Goal: Book appointment/travel/reservation

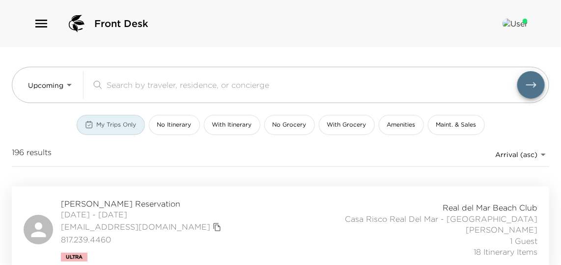
click at [100, 121] on span "My Trips Only" at bounding box center [117, 125] width 40 height 8
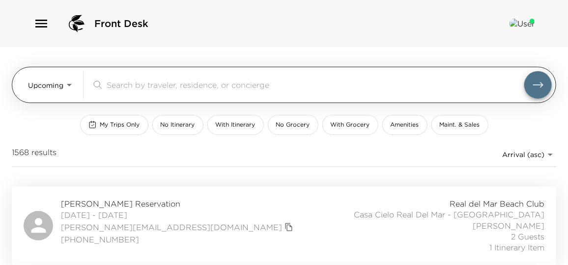
click at [58, 87] on body "Front Desk Upcoming Upcoming ​ My Trips Only No Itinerary With Itinerary No Gro…" at bounding box center [284, 132] width 568 height 265
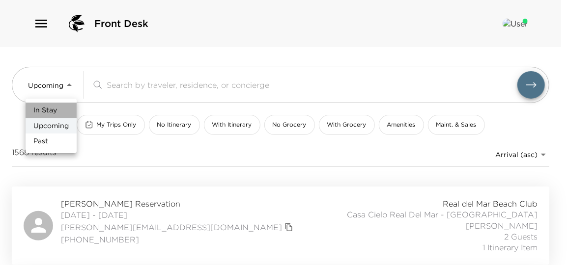
click at [57, 108] on li "In Stay" at bounding box center [51, 111] width 51 height 16
type input "In-Stay"
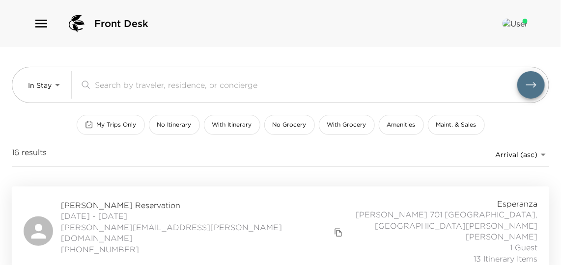
click at [115, 121] on span "My Trips Only" at bounding box center [117, 125] width 40 height 8
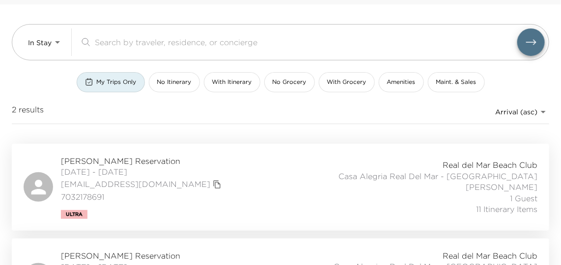
scroll to position [89, 0]
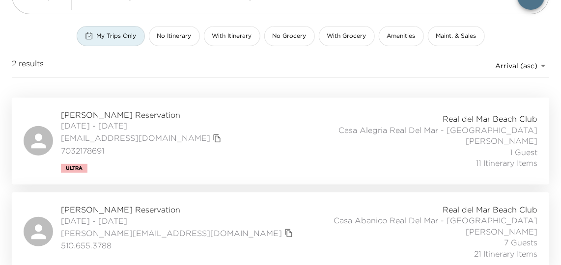
click at [221, 222] on div "[PERSON_NAME] Reservation [DATE] - [DATE] [PERSON_NAME][EMAIL_ADDRESS][DOMAIN_N…" at bounding box center [281, 231] width 514 height 55
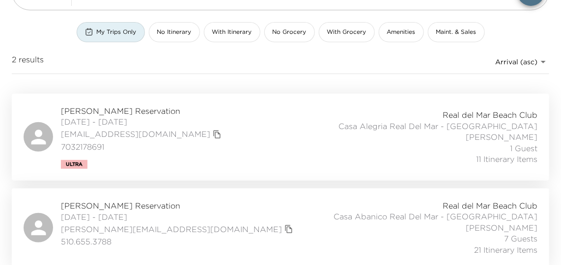
scroll to position [93, 0]
click at [244, 217] on div "[PERSON_NAME] Reservation [DATE] - [DATE] [PERSON_NAME][EMAIL_ADDRESS][DOMAIN_N…" at bounding box center [281, 227] width 514 height 55
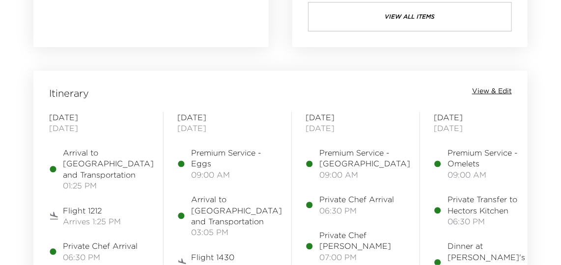
scroll to position [1161, 0]
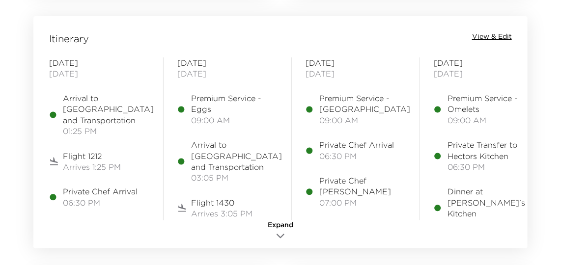
click at [503, 32] on span "View & Edit" at bounding box center [492, 37] width 40 height 10
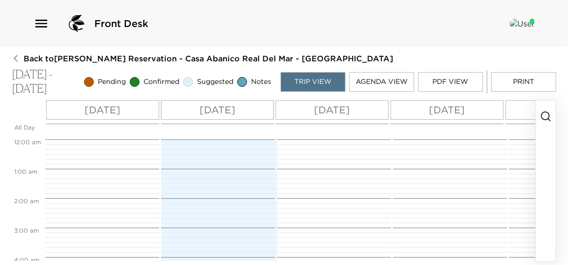
scroll to position [235, 0]
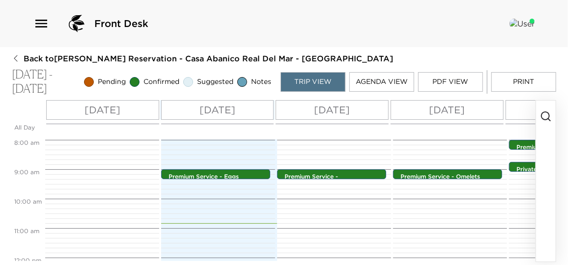
click at [546, 117] on icon "button" at bounding box center [546, 117] width 12 height 12
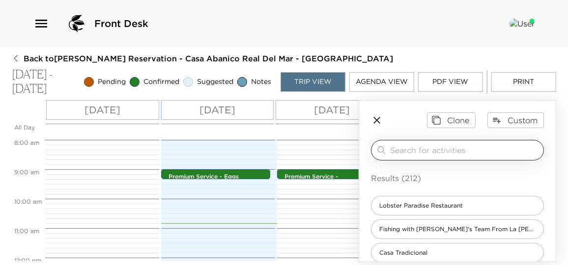
click at [406, 152] on input "search" at bounding box center [464, 149] width 149 height 11
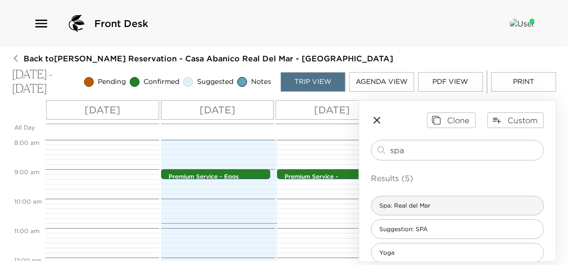
type input "spa"
click at [457, 208] on div "Spa: Real del Mar" at bounding box center [457, 206] width 173 height 20
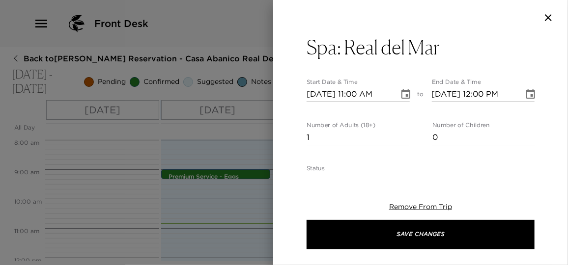
type textarea "A _____ minutes massage is confirmed for ___ at the Real del Mar Spa. Plan to a…"
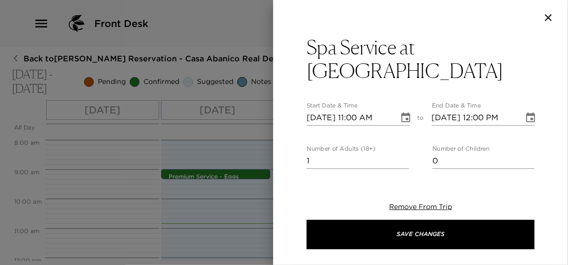
click at [408, 108] on button "Choose date, selected date is Oct 1, 2025" at bounding box center [406, 118] width 20 height 20
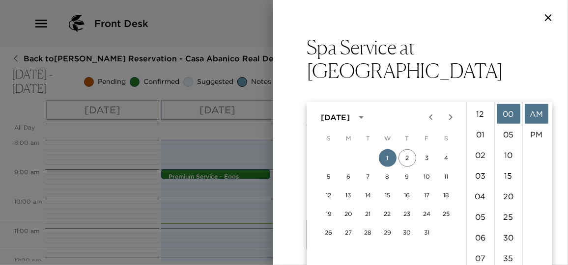
scroll to position [226, 0]
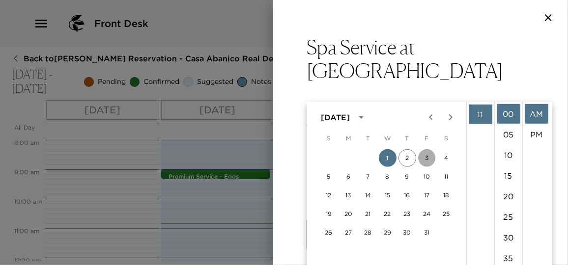
click at [431, 158] on button "3" at bounding box center [427, 158] width 18 height 18
type input "10/03/2025 11:00 AM"
type input "10/03/2025 12:00 PM"
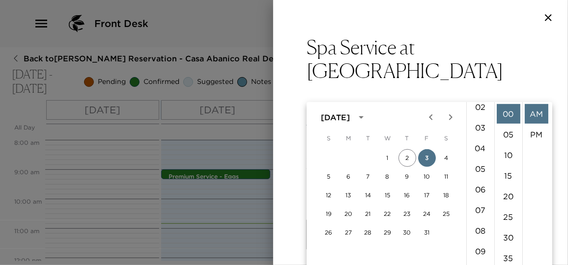
scroll to position [3, 0]
click at [479, 156] on li "02" at bounding box center [481, 152] width 24 height 20
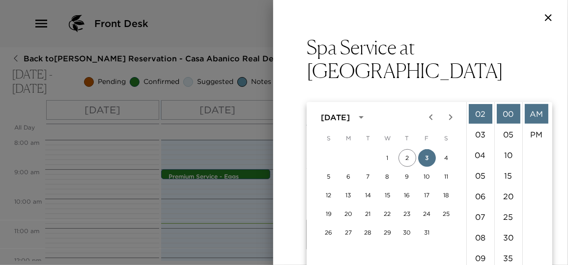
scroll to position [20, 0]
click at [537, 121] on li "PM" at bounding box center [537, 115] width 24 height 20
type input "10/03/2025 02:00 PM"
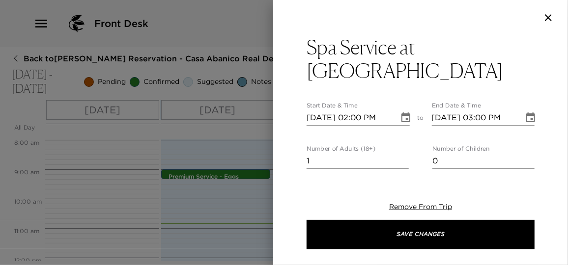
click at [533, 98] on div "Spa Service at Real del Mar Start Date & Time 10/03/2025 02:00 PM to End Date &…" at bounding box center [420, 103] width 295 height 136
click at [526, 112] on icon "Choose date, selected date is Oct 3, 2025" at bounding box center [530, 117] width 9 height 10
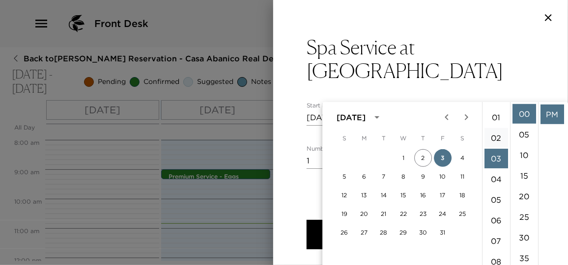
click at [496, 134] on li "02" at bounding box center [496, 138] width 24 height 20
type input "10/03/2025 02:00 PM"
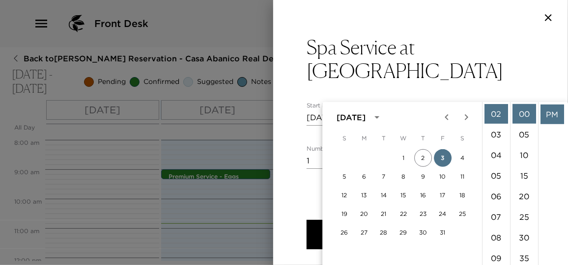
click at [541, 114] on li "PM" at bounding box center [552, 115] width 24 height 20
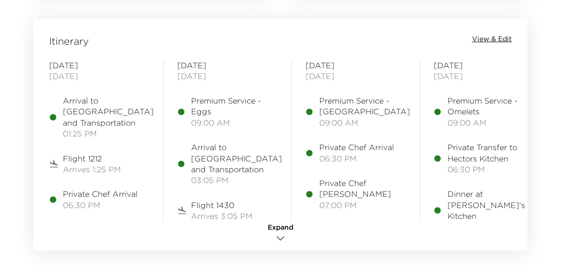
scroll to position [1071, 0]
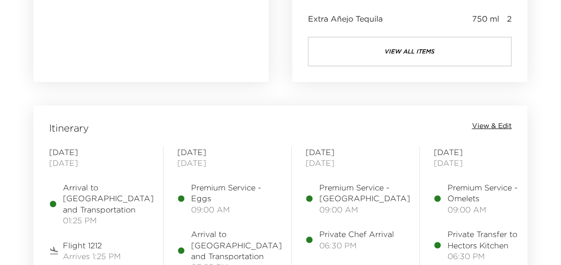
click at [507, 127] on span "View & Edit" at bounding box center [492, 126] width 40 height 10
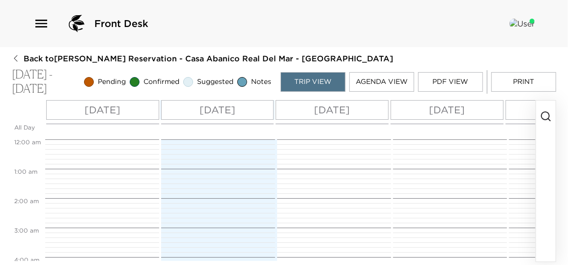
scroll to position [235, 0]
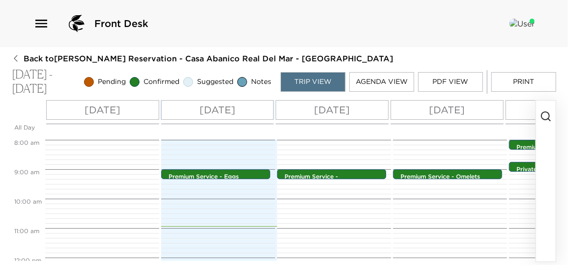
click at [544, 113] on icon "button" at bounding box center [546, 117] width 12 height 12
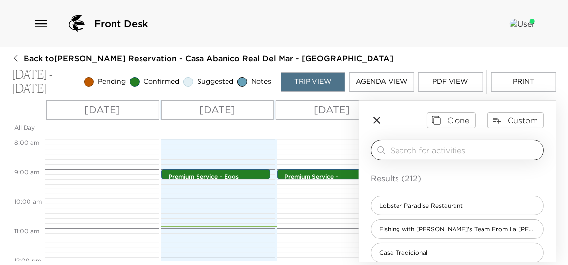
click at [406, 150] on input "search" at bounding box center [464, 149] width 149 height 11
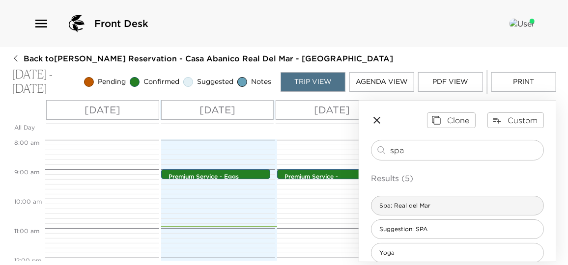
type input "spa"
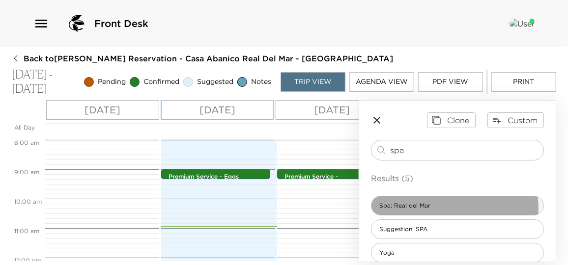
click at [437, 208] on span "Spa: Real del Mar" at bounding box center [404, 206] width 67 height 8
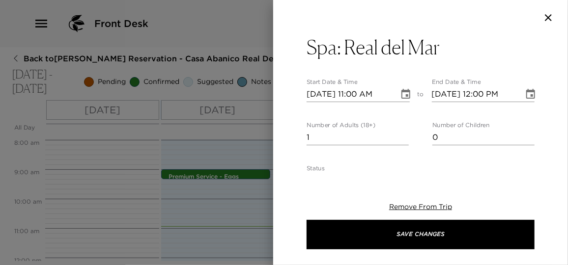
type textarea "A _____ minutes massage is confirmed for ___ at the Real del Mar Spa. Plan to a…"
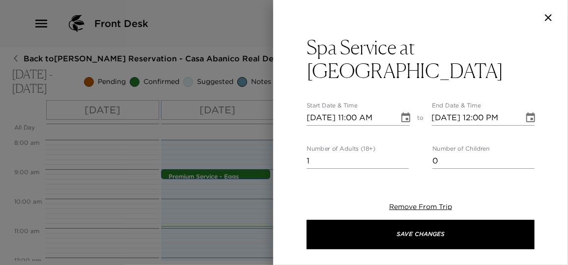
click at [404, 112] on icon "Choose date, selected date is Oct 1, 2025" at bounding box center [405, 117] width 9 height 10
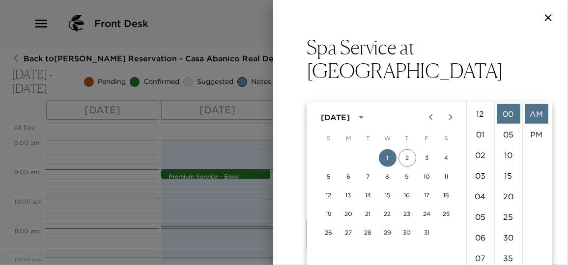
scroll to position [226, 0]
click at [425, 158] on button "3" at bounding box center [427, 158] width 18 height 18
type input "10/03/2025 11:00 AM"
type input "10/03/2025 12:00 PM"
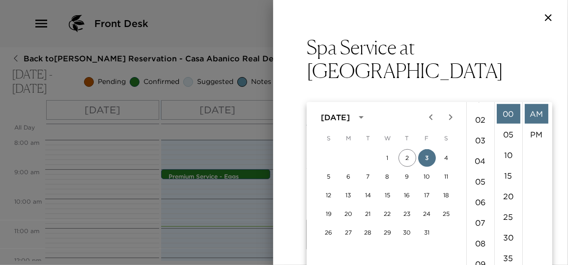
scroll to position [0, 0]
click at [482, 158] on li "02" at bounding box center [481, 155] width 24 height 20
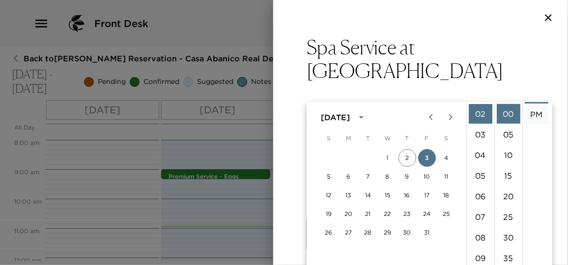
click at [535, 114] on li "PM" at bounding box center [537, 115] width 24 height 20
type input "10/03/2025 02:00 PM"
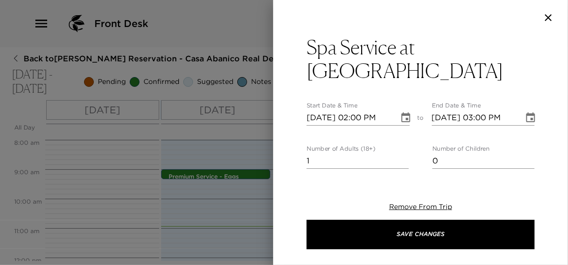
click at [526, 112] on icon "Choose date, selected date is Oct 3, 2025" at bounding box center [530, 117] width 9 height 10
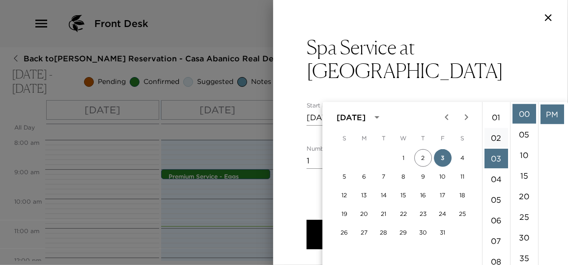
click at [497, 135] on li "02" at bounding box center [496, 138] width 24 height 20
type input "10/03/2025 02:00 PM"
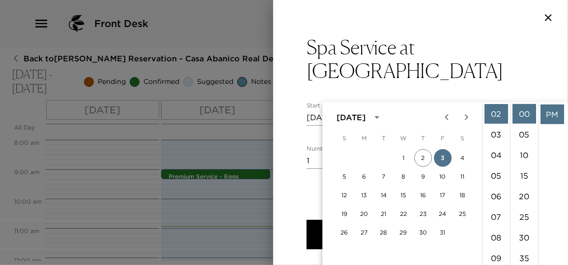
click at [550, 112] on li "PM" at bounding box center [552, 115] width 24 height 20
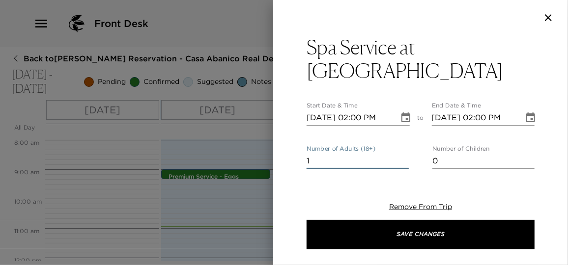
drag, startPoint x: 322, startPoint y: 136, endPoint x: 294, endPoint y: 140, distance: 28.3
click at [294, 140] on div "Spa Service at Real del Mar Start Date & Time 10/03/2025 02:00 PM to End Date &…" at bounding box center [420, 103] width 295 height 136
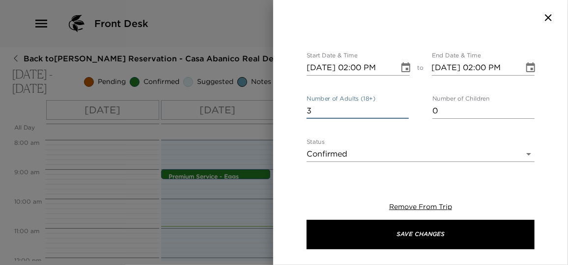
scroll to position [134, 0]
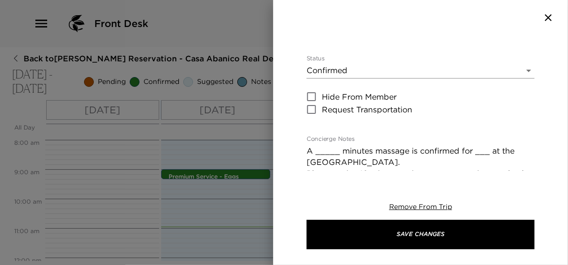
type input "3"
drag, startPoint x: 338, startPoint y: 129, endPoint x: 304, endPoint y: 129, distance: 34.9
click at [304, 129] on div "Spa Service at Real del Mar Start Date & Time 10/03/2025 02:00 PM to End Date &…" at bounding box center [420, 103] width 295 height 136
drag, startPoint x: 482, startPoint y: 131, endPoint x: 468, endPoint y: 129, distance: 13.8
click at [468, 145] on textarea "(3) 90 minutes massage is confirmed for ___ at the Real del Mar Spa. Plan to ar…" at bounding box center [421, 218] width 228 height 147
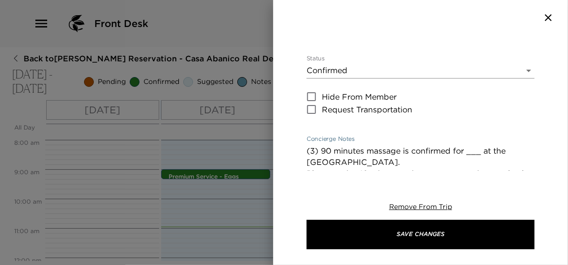
click at [483, 145] on textarea "(3) 90 minutes massage is confirmed for ___ at the Real del Mar Spa. Plan to ar…" at bounding box center [421, 218] width 228 height 147
click at [367, 145] on textarea "(3) 90 minutes massage is confirmed at the Real del Mar Spa. Plan to arrive 10 …" at bounding box center [421, 218] width 228 height 147
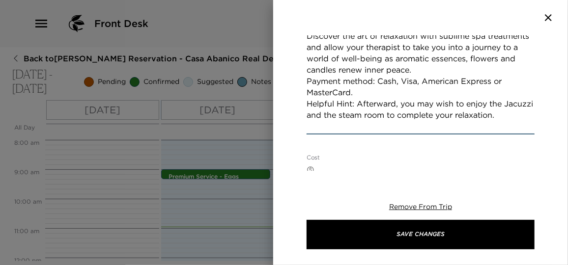
scroll to position [313, 0]
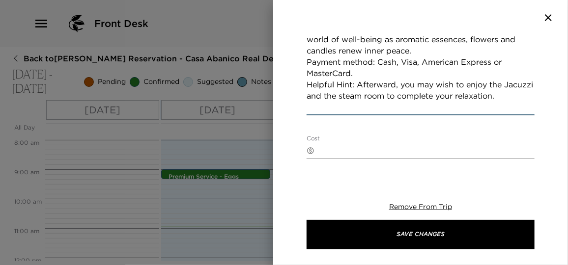
type textarea "(3) 90 minutes deep tissue massage is confirmed at the Real del Mar Spa. Plan t…"
click at [364, 145] on textarea "Cost" at bounding box center [426, 150] width 216 height 11
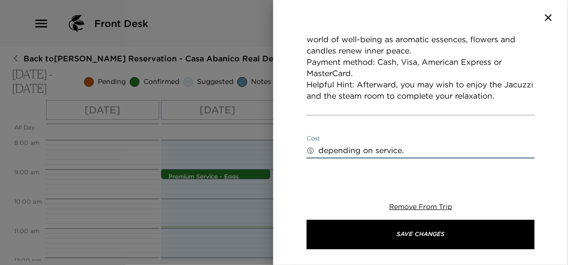
type textarea "depending on service."
click at [559, 174] on div "Spa Service at Real del Mar Start Date & Time 10/03/2025 02:00 PM to End Date &…" at bounding box center [420, 132] width 295 height 265
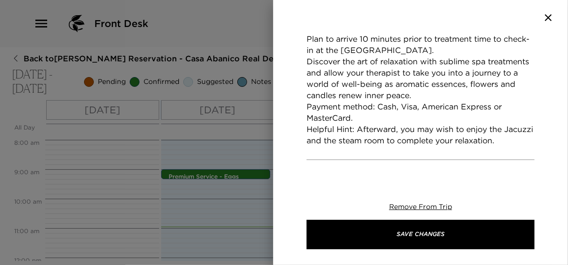
scroll to position [358, 0]
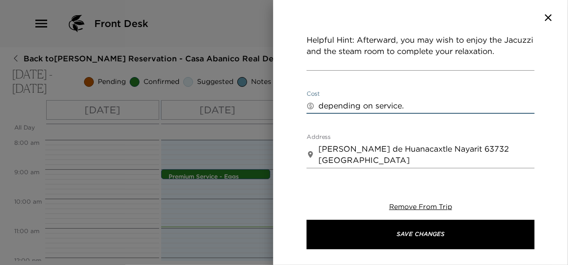
drag, startPoint x: 414, startPoint y: 84, endPoint x: 320, endPoint y: 83, distance: 93.3
click at [320, 100] on textarea "depending on service." at bounding box center [426, 105] width 216 height 11
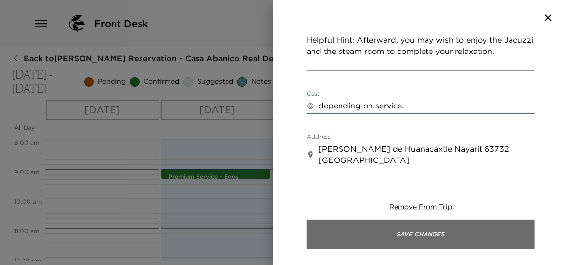
click at [410, 228] on button "Save Changes" at bounding box center [421, 234] width 228 height 29
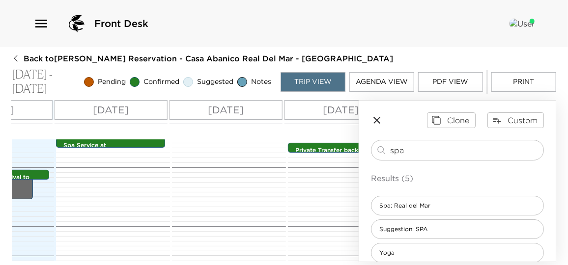
scroll to position [369, 0]
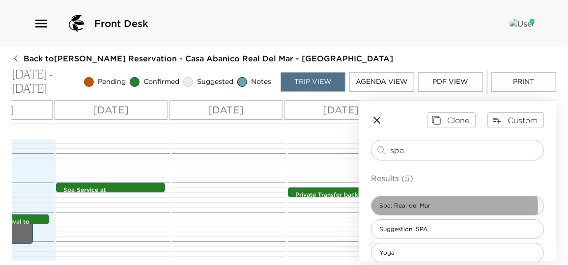
click at [436, 206] on span "Spa: Real del Mar" at bounding box center [404, 206] width 67 height 8
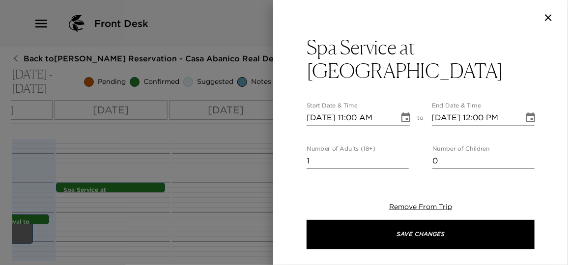
click at [404, 112] on icon "Choose date, selected date is Oct 1, 2025" at bounding box center [405, 117] width 9 height 10
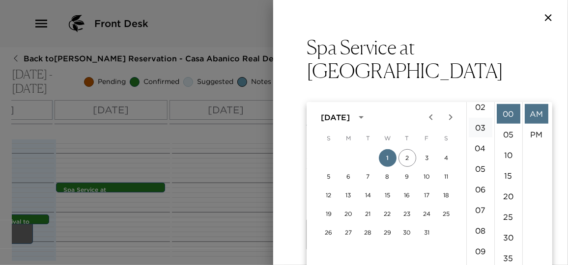
click at [482, 134] on li "03" at bounding box center [481, 128] width 24 height 20
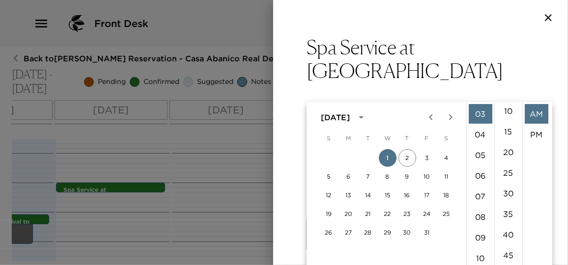
drag, startPoint x: 506, startPoint y: 195, endPoint x: 524, endPoint y: 153, distance: 45.2
click at [506, 195] on li "30" at bounding box center [509, 194] width 24 height 20
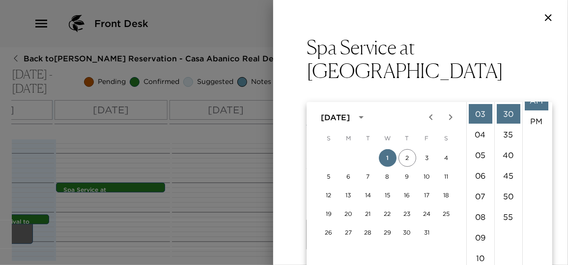
scroll to position [20, 0]
click at [534, 119] on li "PM" at bounding box center [537, 115] width 24 height 20
type input "10/01/2025 03:30 PM"
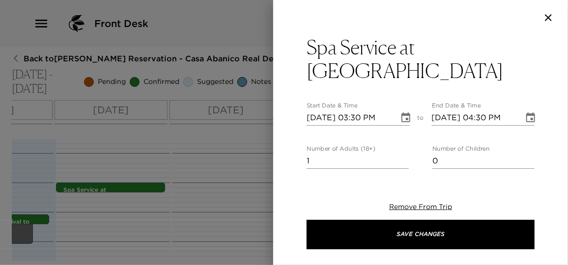
click at [525, 112] on icon "Choose date, selected date is Oct 1, 2025" at bounding box center [531, 118] width 12 height 12
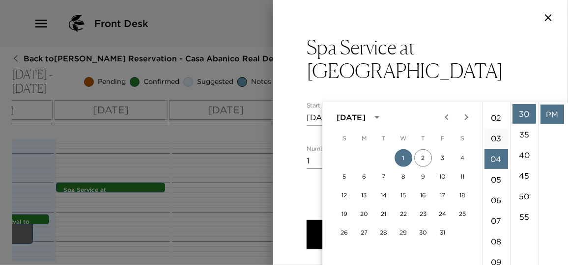
click at [492, 137] on li "03" at bounding box center [496, 139] width 24 height 20
type input "10/01/2025 03:30 PM"
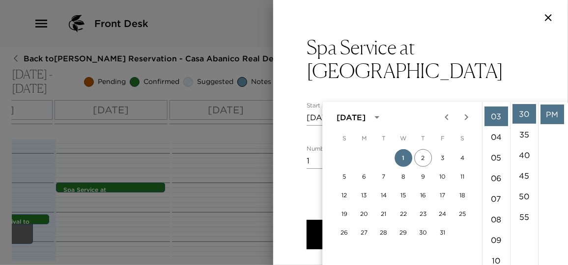
scroll to position [62, 0]
click at [550, 110] on li "PM" at bounding box center [552, 115] width 24 height 20
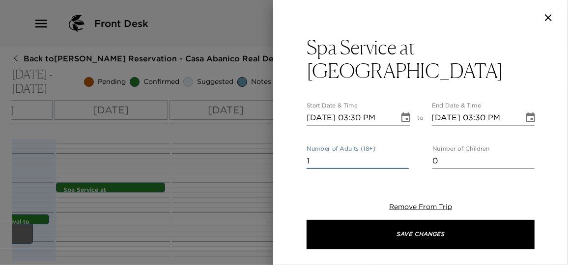
drag, startPoint x: 323, startPoint y: 134, endPoint x: 251, endPoint y: 134, distance: 72.2
click at [251, 134] on div "Spa Service at Real del Mar Start Date & Time 10/01/2025 03:30 PM to End Date &…" at bounding box center [284, 132] width 568 height 265
type input "3"
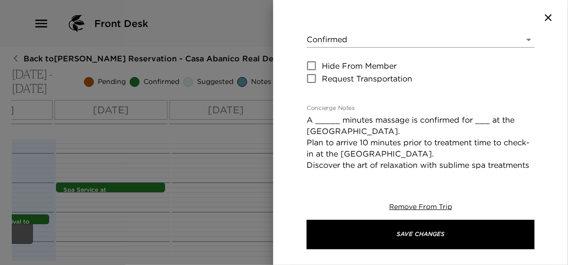
scroll to position [178, 0]
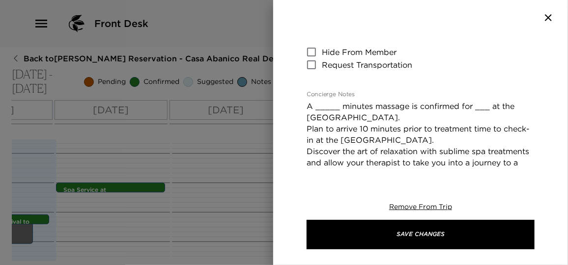
type input "2"
drag, startPoint x: 342, startPoint y: 85, endPoint x: 306, endPoint y: 83, distance: 35.9
click at [306, 83] on div "Spa Service at Real del Mar Start Date & Time 10/01/2025 03:30 PM to End Date &…" at bounding box center [420, 103] width 295 height 136
drag, startPoint x: 466, startPoint y: 83, endPoint x: 442, endPoint y: 83, distance: 24.1
click at [442, 101] on textarea "(2) minutes massage is confirmed for ___ at the Real del Mar Spa. Plan to arriv…" at bounding box center [421, 174] width 228 height 147
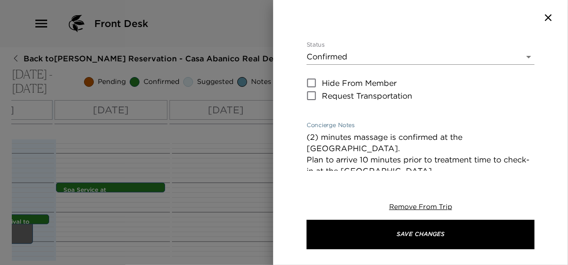
scroll to position [134, 0]
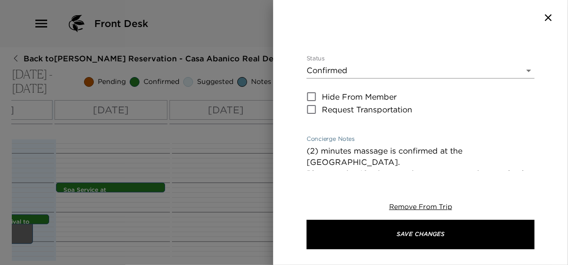
click at [318, 145] on textarea "(2) minutes massage is confirmed at the Real del Mar Spa. Plan to arrive 10 min…" at bounding box center [421, 218] width 228 height 147
click at [366, 145] on textarea "(2) 90 minutes massage is confirmed at the Real del Mar Spa. Plan to arrive 10 …" at bounding box center [421, 218] width 228 height 147
click at [454, 145] on textarea "(2) 90 minutes deep tissue massage is confirmed at the Real del Mar Spa. Plan t…" at bounding box center [421, 218] width 228 height 147
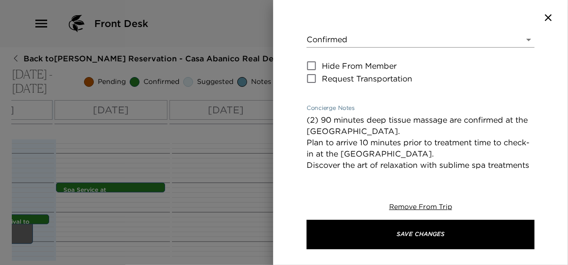
scroll to position [178, 0]
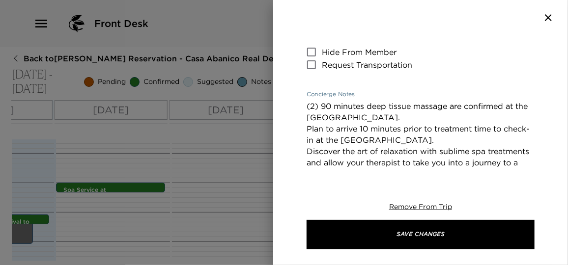
click at [392, 101] on textarea "(2) 90 minutes deep tissue massage are confirmed at the Real del Mar Spa. Plan …" at bounding box center [421, 174] width 228 height 147
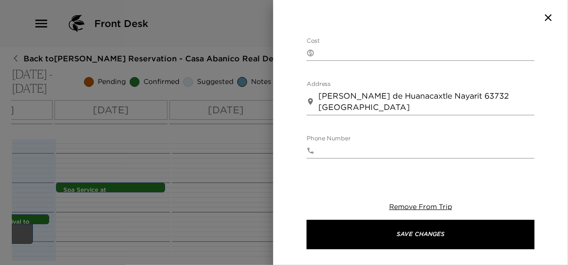
scroll to position [358, 0]
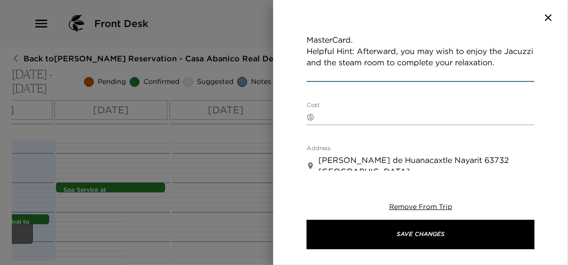
type textarea "(2) 90 minutes deep tissue massage are confirmed at the Real del Mar Spa. Plan …"
click at [332, 112] on textarea "Cost" at bounding box center [426, 117] width 216 height 11
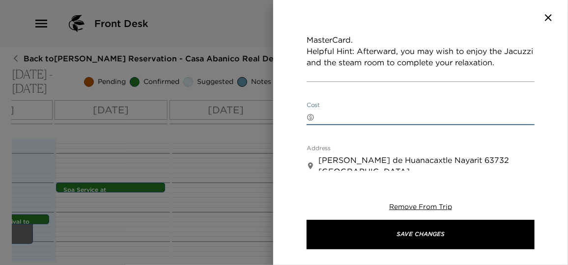
paste textarea "depending on service."
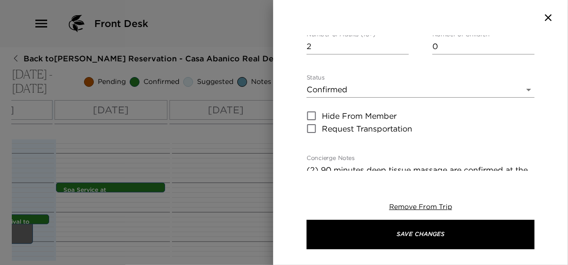
scroll to position [0, 0]
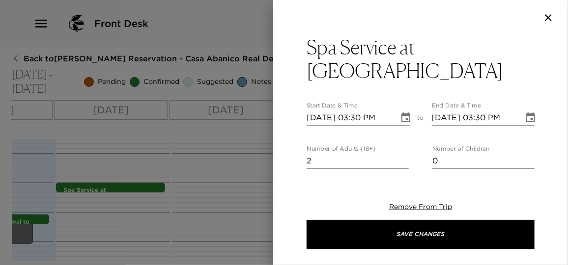
type textarea "depending on service."
click at [400, 112] on icon "Choose date, selected date is Oct 1, 2025" at bounding box center [406, 118] width 12 height 12
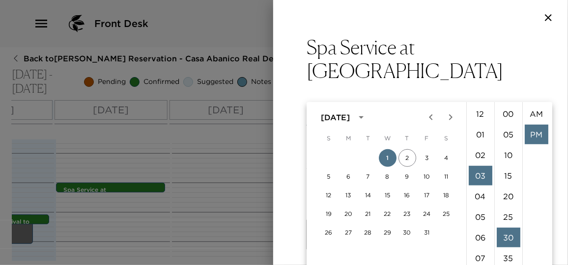
scroll to position [20, 0]
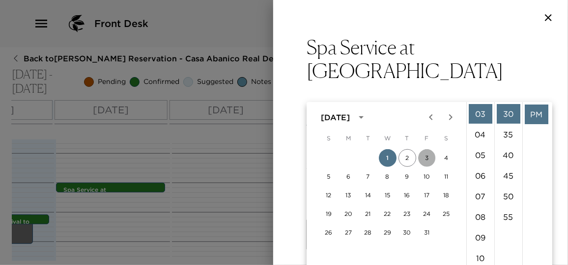
click at [424, 159] on button "3" at bounding box center [427, 158] width 18 height 18
type input "10/03/2025 03:30 PM"
click at [525, 112] on icon "Choose date, selected date is Oct 3, 2025" at bounding box center [531, 118] width 12 height 12
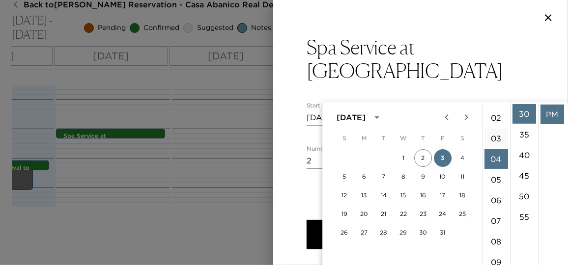
click at [496, 137] on li "03" at bounding box center [496, 139] width 24 height 20
type input "10/03/2025 03:30 PM"
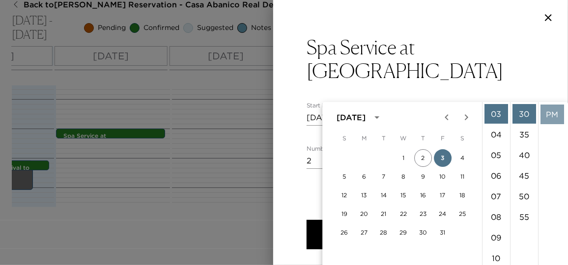
click at [549, 112] on li "PM" at bounding box center [552, 115] width 24 height 20
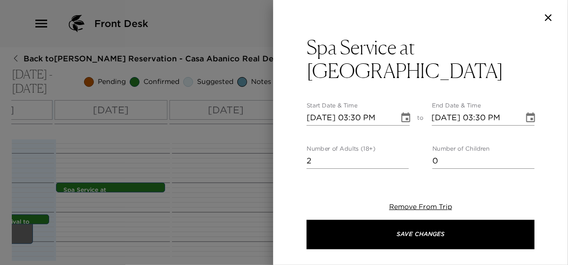
scroll to position [0, 0]
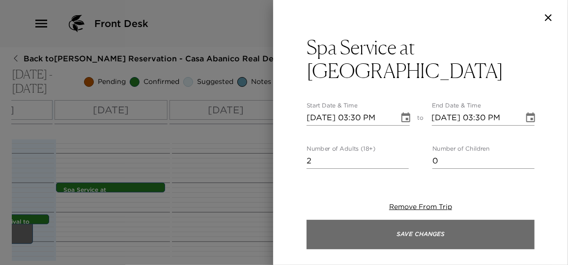
click at [449, 230] on button "Save Changes" at bounding box center [421, 234] width 228 height 29
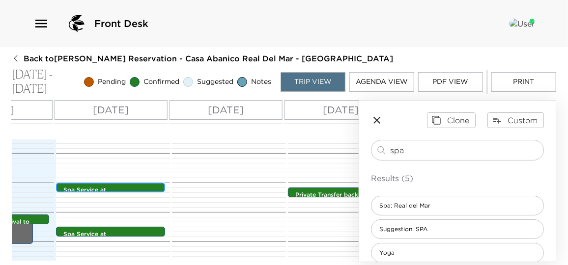
click at [136, 186] on p "Spa Service at Real del Mar" at bounding box center [112, 194] width 99 height 17
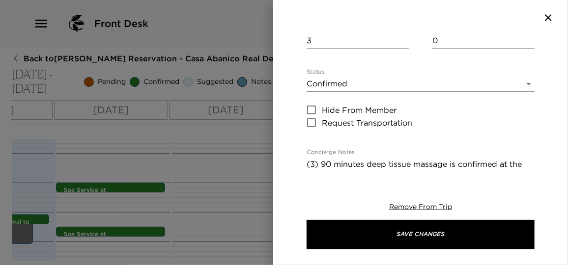
scroll to position [134, 0]
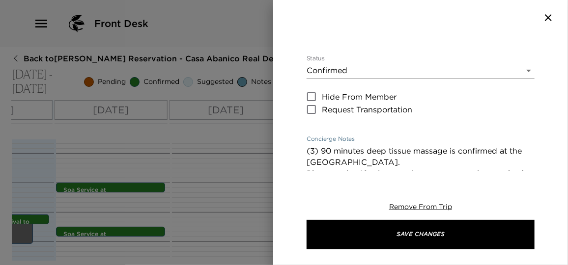
click at [454, 145] on textarea "(3) 90 minutes deep tissue massage is confirmed at the Real del Mar Spa. Plan t…" at bounding box center [421, 218] width 228 height 147
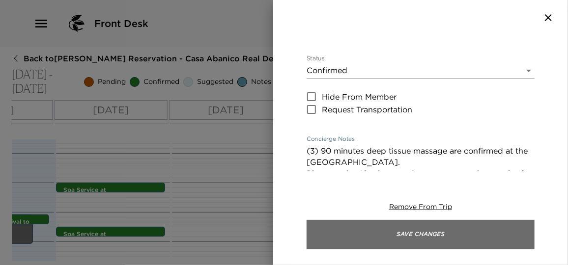
type textarea "(3) 90 minutes deep tissue massage are confirmed at the Real del Mar Spa. Plan …"
click at [437, 232] on button "Save Changes" at bounding box center [421, 234] width 228 height 29
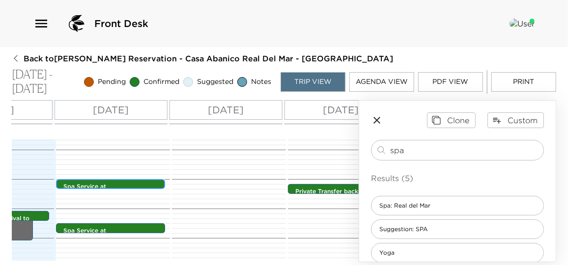
scroll to position [369, 0]
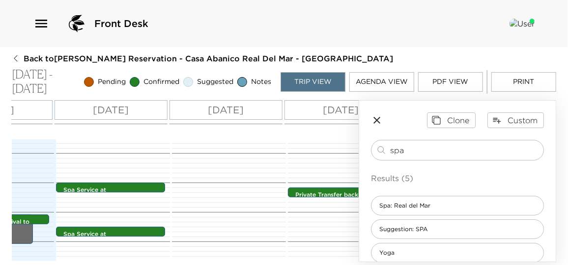
click at [378, 120] on icon "button" at bounding box center [376, 120] width 7 height 7
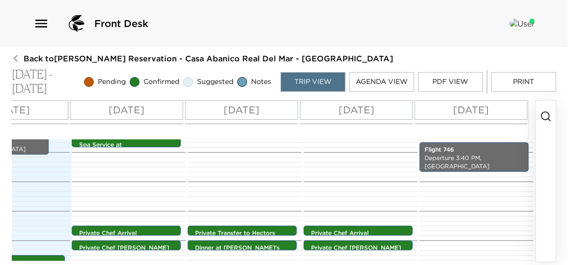
scroll to position [414, 0]
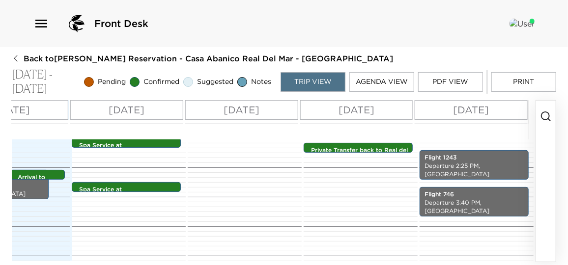
click at [530, 85] on button "Print" at bounding box center [523, 82] width 65 height 20
